Goal: Task Accomplishment & Management: Use online tool/utility

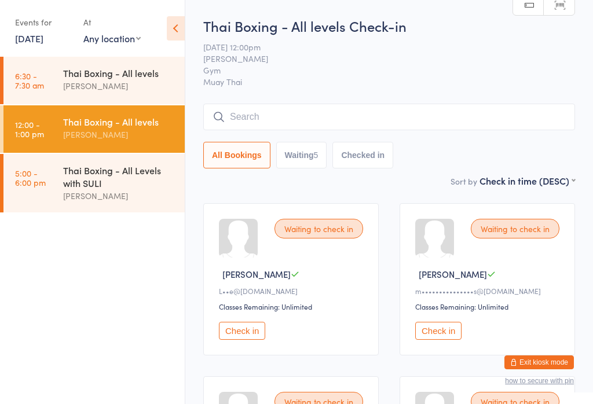
click at [277, 112] on input "search" at bounding box center [389, 117] width 372 height 27
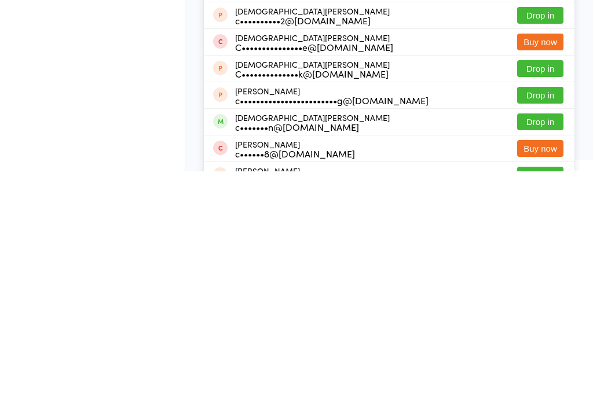
type input "[DEMOGRAPHIC_DATA]"
click at [536, 346] on button "Drop in" at bounding box center [540, 354] width 46 height 17
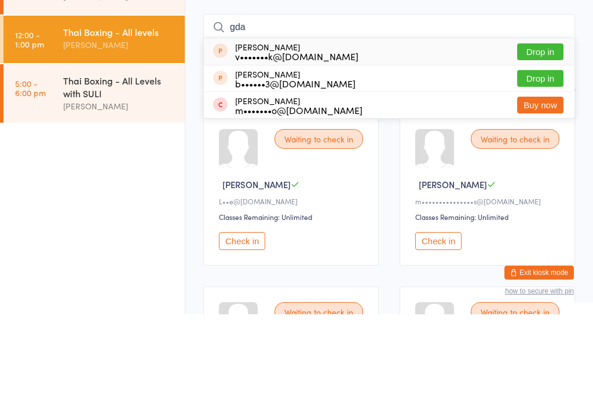
click at [277, 104] on input "gda" at bounding box center [389, 117] width 372 height 27
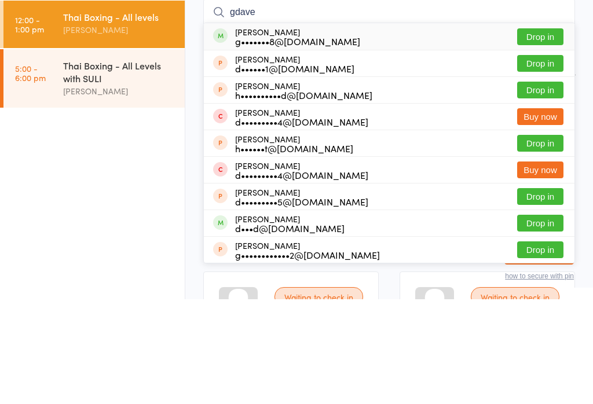
type input "gdave"
click at [550, 133] on button "Drop in" at bounding box center [540, 141] width 46 height 17
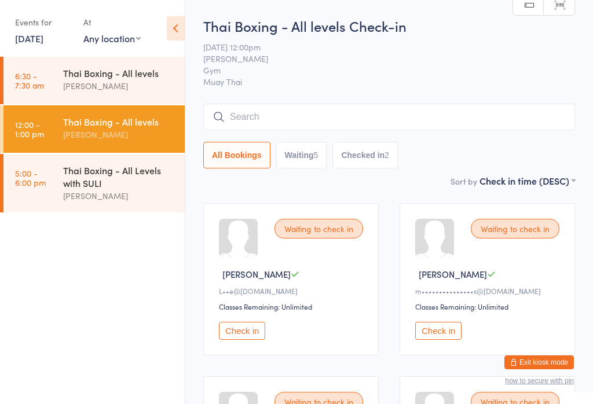
click at [291, 118] on input "search" at bounding box center [389, 117] width 372 height 27
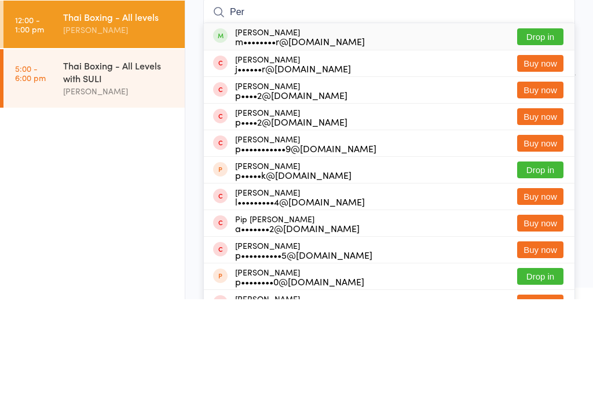
type input "Per"
click at [305, 141] on div "m••••••••r@[DOMAIN_NAME]" at bounding box center [300, 145] width 130 height 9
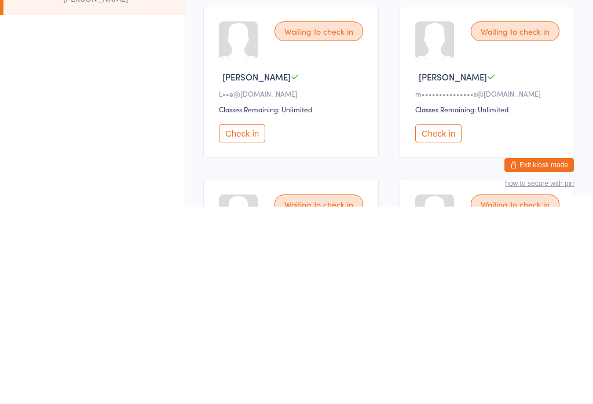
click at [240, 322] on button "Check in" at bounding box center [242, 331] width 46 height 18
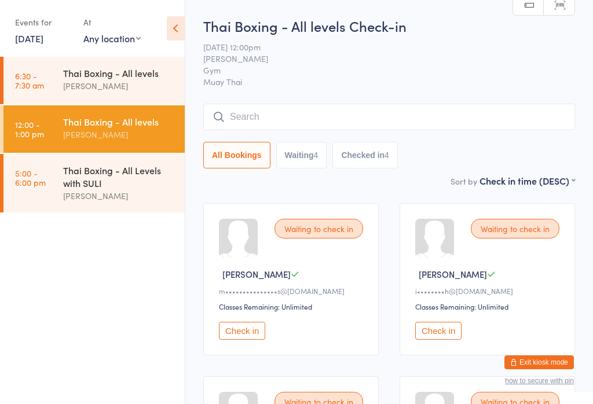
click at [429, 122] on input "search" at bounding box center [389, 117] width 372 height 27
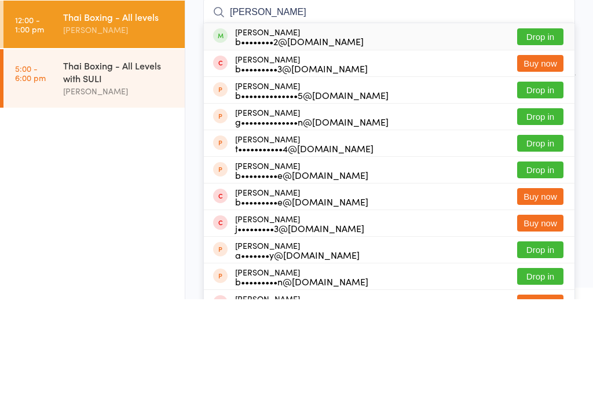
type input "[PERSON_NAME]"
click at [549, 133] on button "Drop in" at bounding box center [540, 141] width 46 height 17
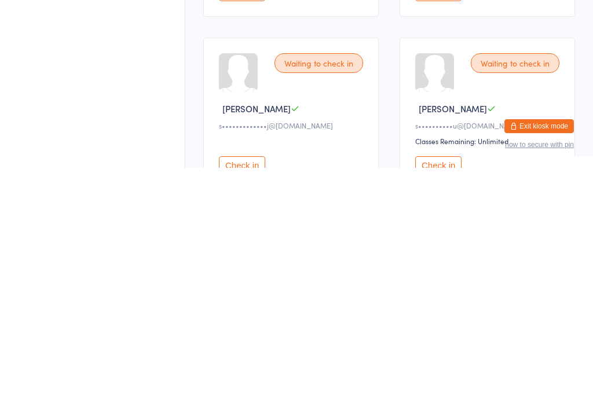
scroll to position [90, 0]
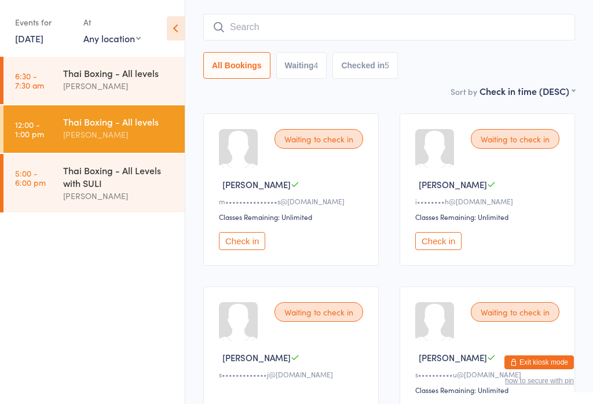
click at [247, 247] on button "Check in" at bounding box center [242, 241] width 46 height 18
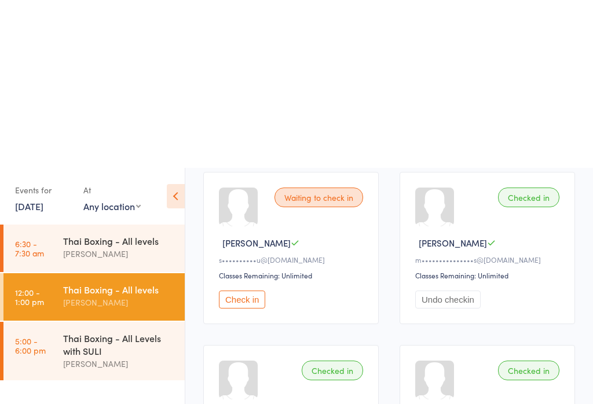
scroll to position [0, 0]
